Goal: Find specific page/section: Find specific page/section

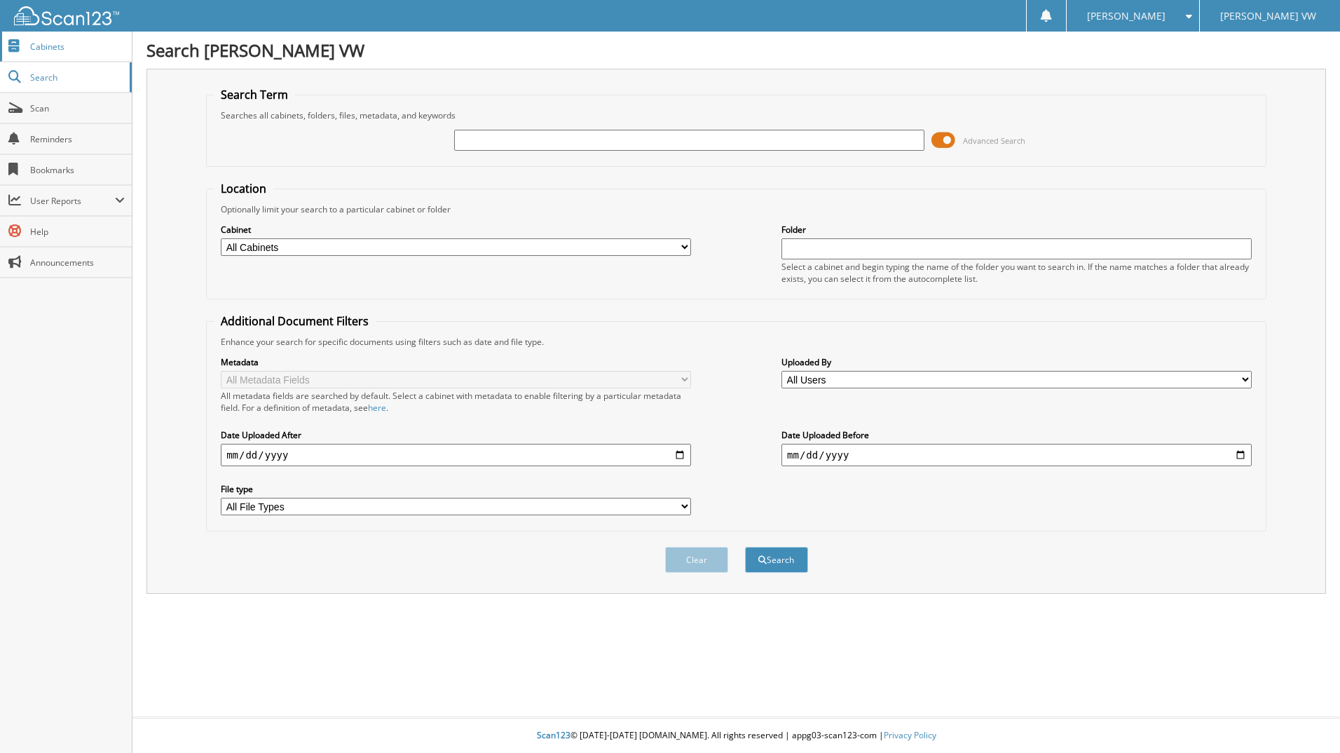
click at [54, 42] on span "Cabinets" at bounding box center [77, 47] width 95 height 12
click at [69, 76] on span "Search" at bounding box center [76, 78] width 93 height 12
click at [74, 53] on link "Cabinets" at bounding box center [66, 47] width 132 height 30
click at [88, 48] on span "Cabinets" at bounding box center [77, 47] width 95 height 12
